Goal: Transaction & Acquisition: Purchase product/service

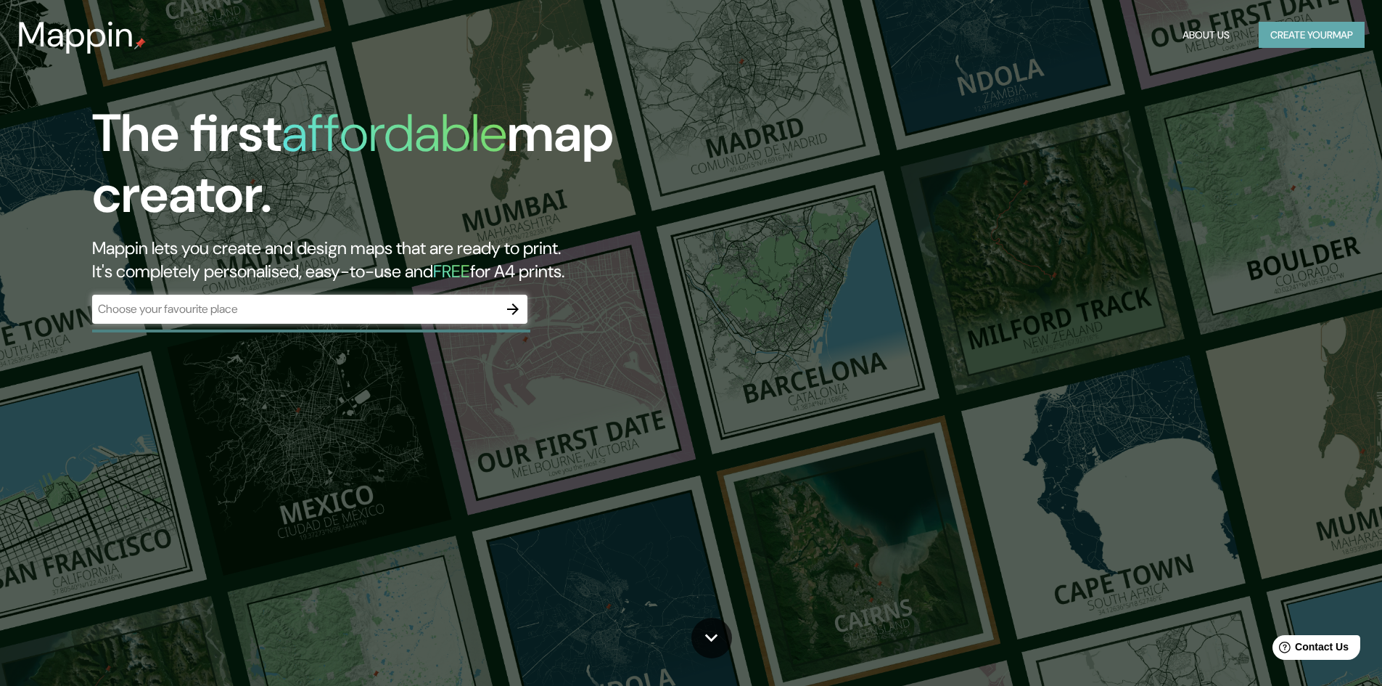
click at [1294, 41] on button "Create your map" at bounding box center [1312, 35] width 106 height 27
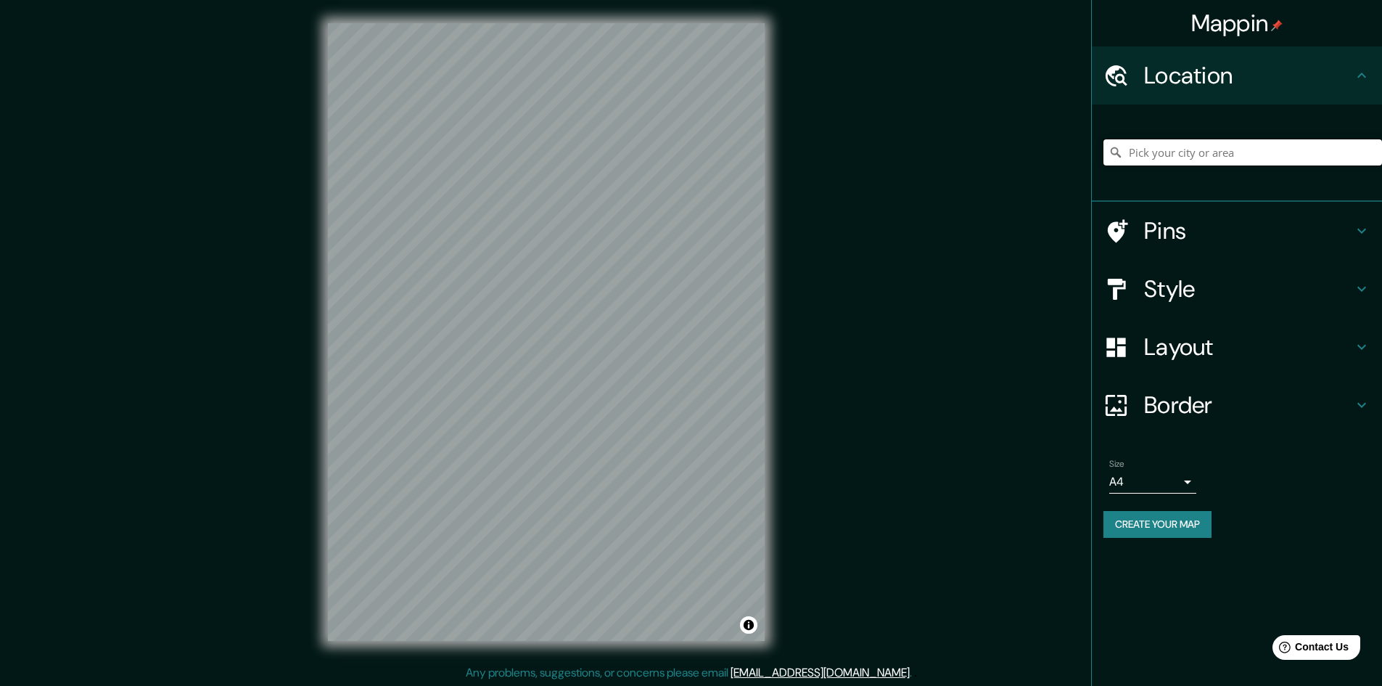
click at [1207, 149] on input "Pick your city or area" at bounding box center [1243, 152] width 279 height 26
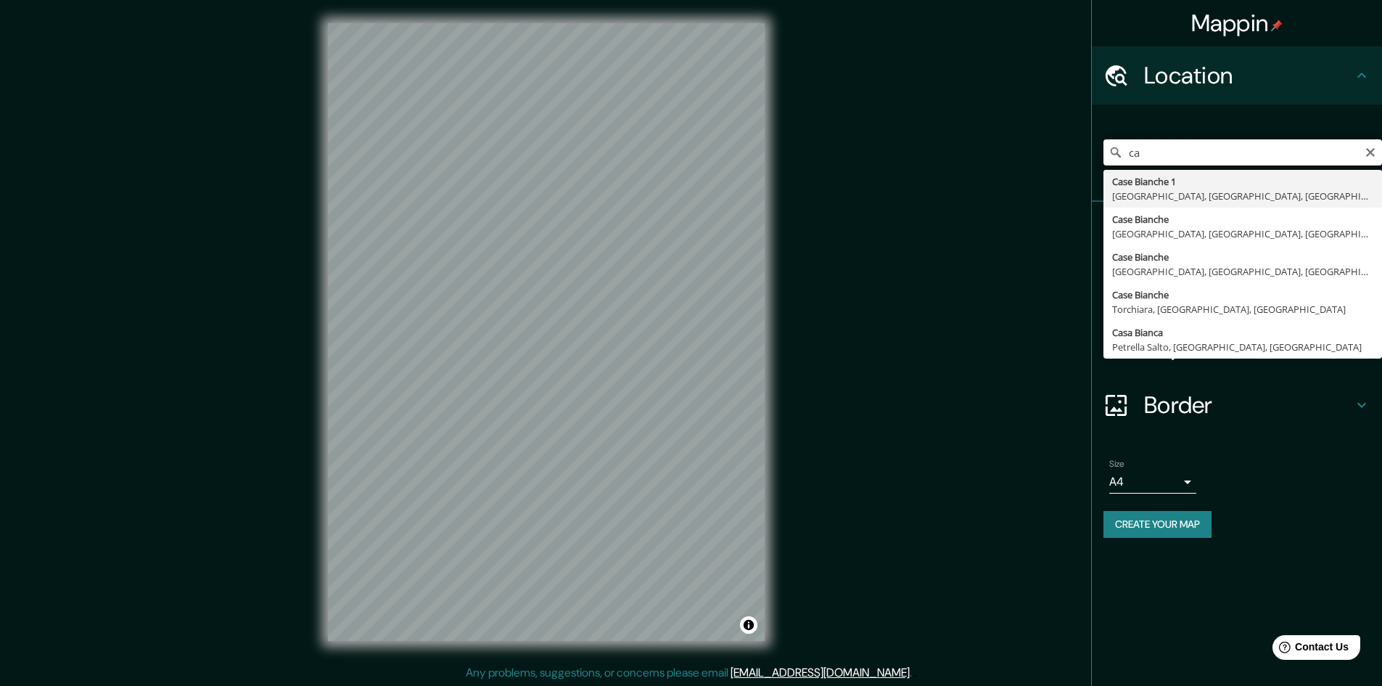
type input "c"
type input "b"
type input "Casa Bianca, [PERSON_NAME], [GEOGRAPHIC_DATA], [GEOGRAPHIC_DATA]"
